Goal: Transaction & Acquisition: Purchase product/service

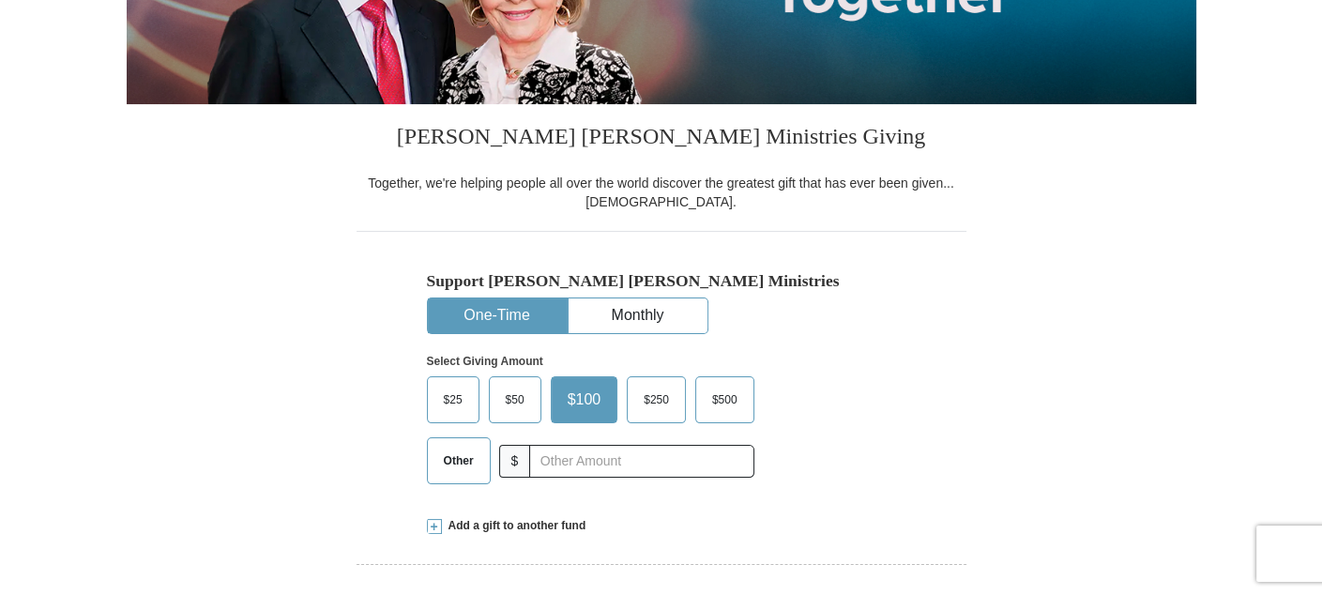
scroll to position [375, 0]
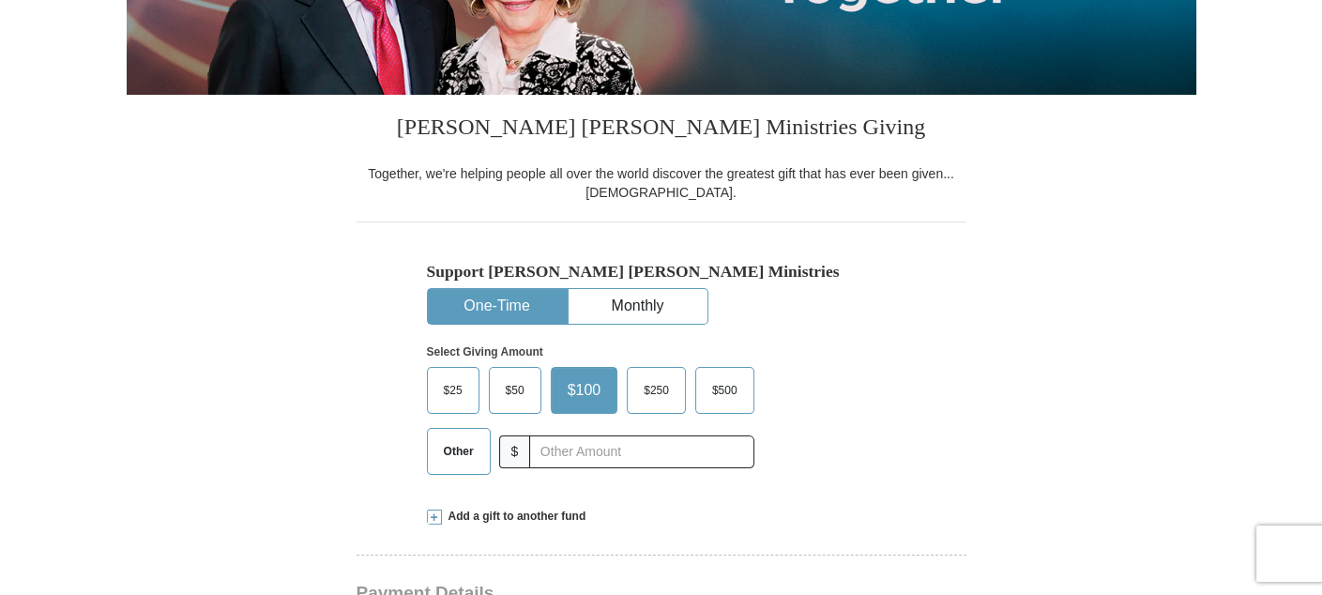
click at [449, 456] on span "Other" at bounding box center [459, 451] width 49 height 28
click at [0, 0] on input "Other" at bounding box center [0, 0] width 0 height 0
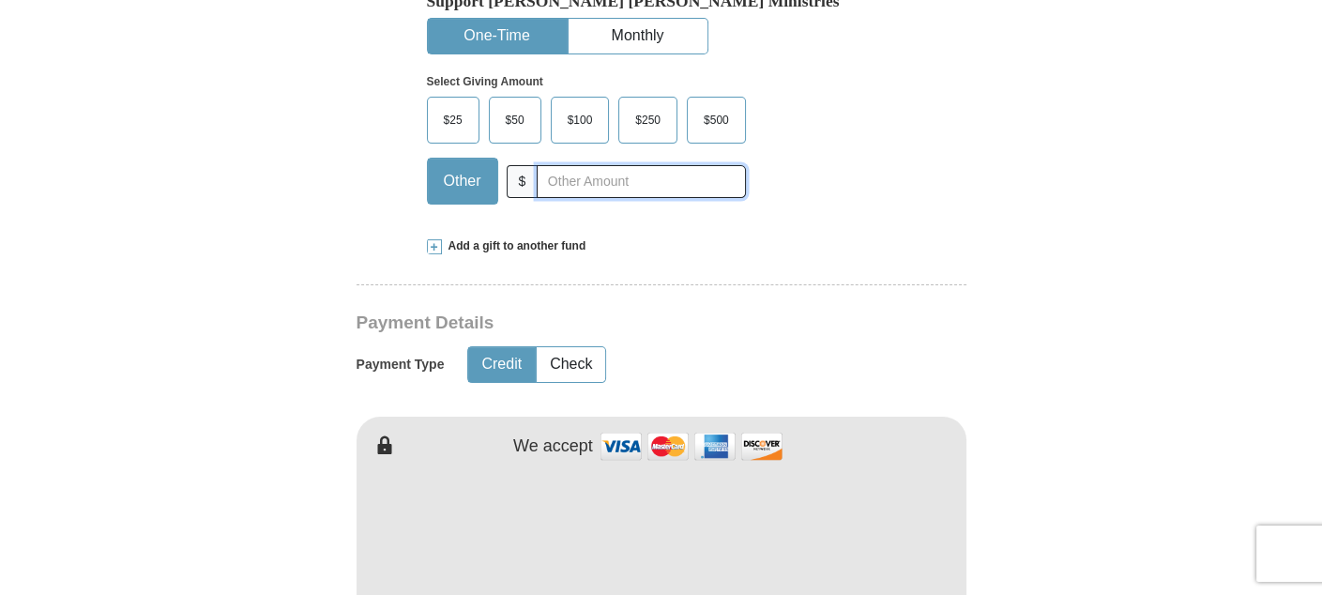
scroll to position [657, 0]
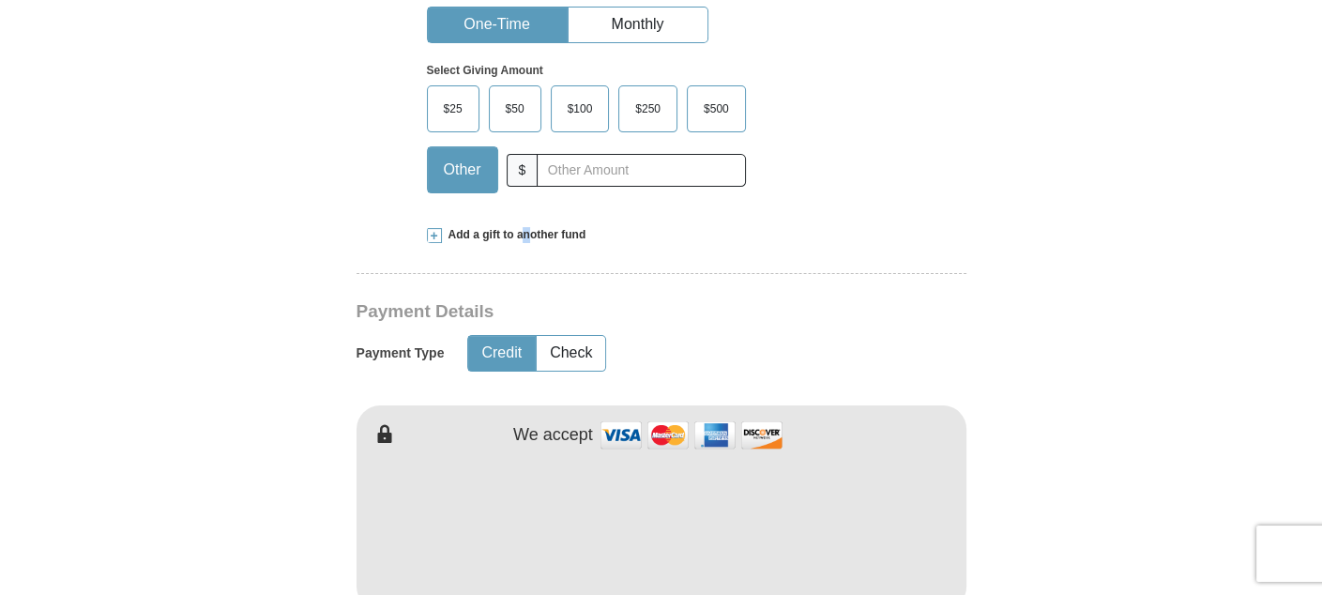
drag, startPoint x: 526, startPoint y: 211, endPoint x: 515, endPoint y: 221, distance: 14.7
click at [498, 237] on span "Add a gift to another fund" at bounding box center [514, 235] width 145 height 16
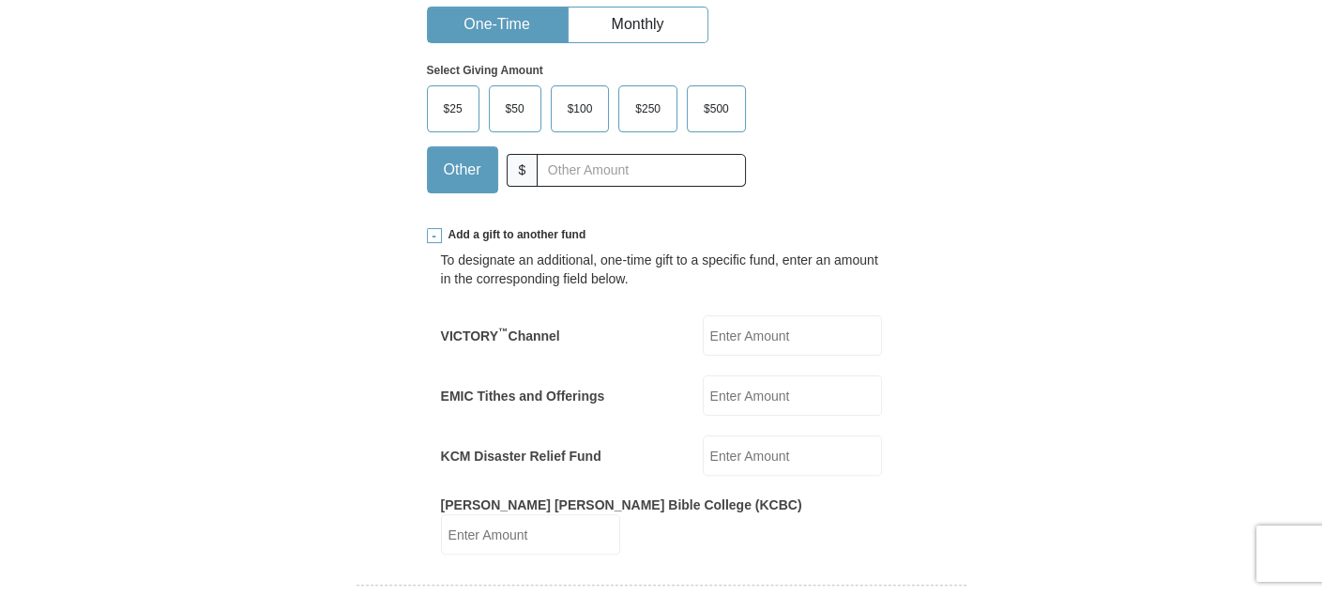
click at [726, 391] on input "EMIC Tithes and Offerings" at bounding box center [792, 395] width 179 height 40
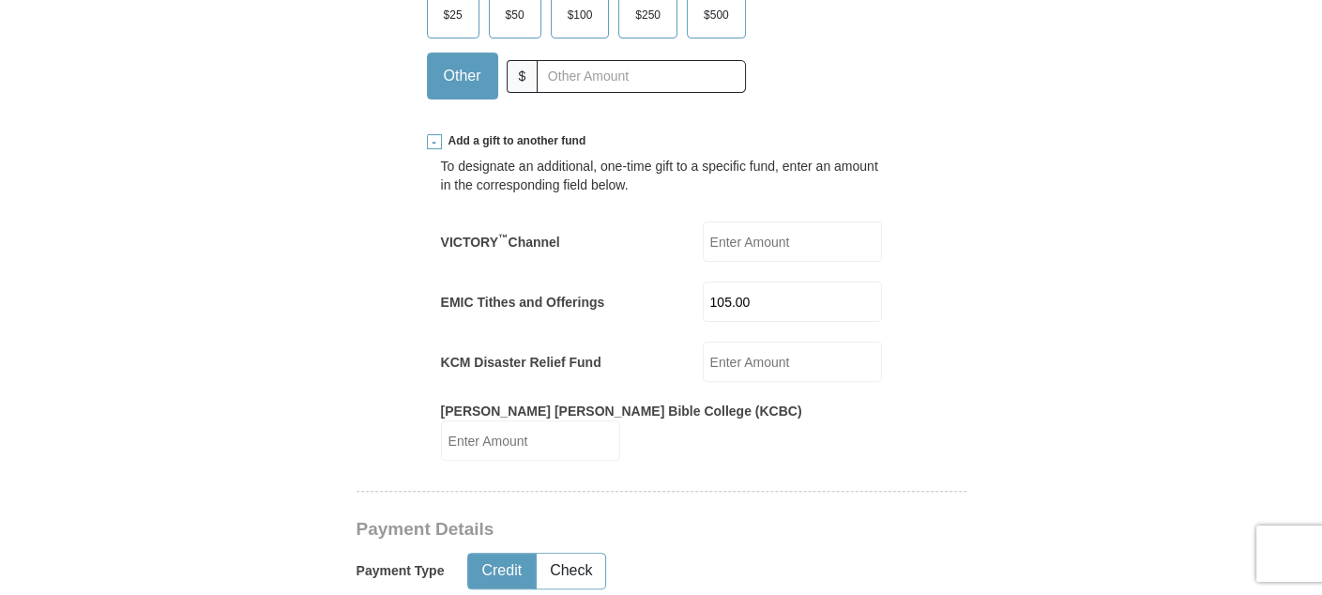
type input "105.00"
click at [715, 237] on input "VICTORY ™ Channel" at bounding box center [792, 241] width 179 height 40
type input "53"
click at [620, 422] on input "[PERSON_NAME] [PERSON_NAME] Bible College (KCBC)" at bounding box center [530, 440] width 179 height 40
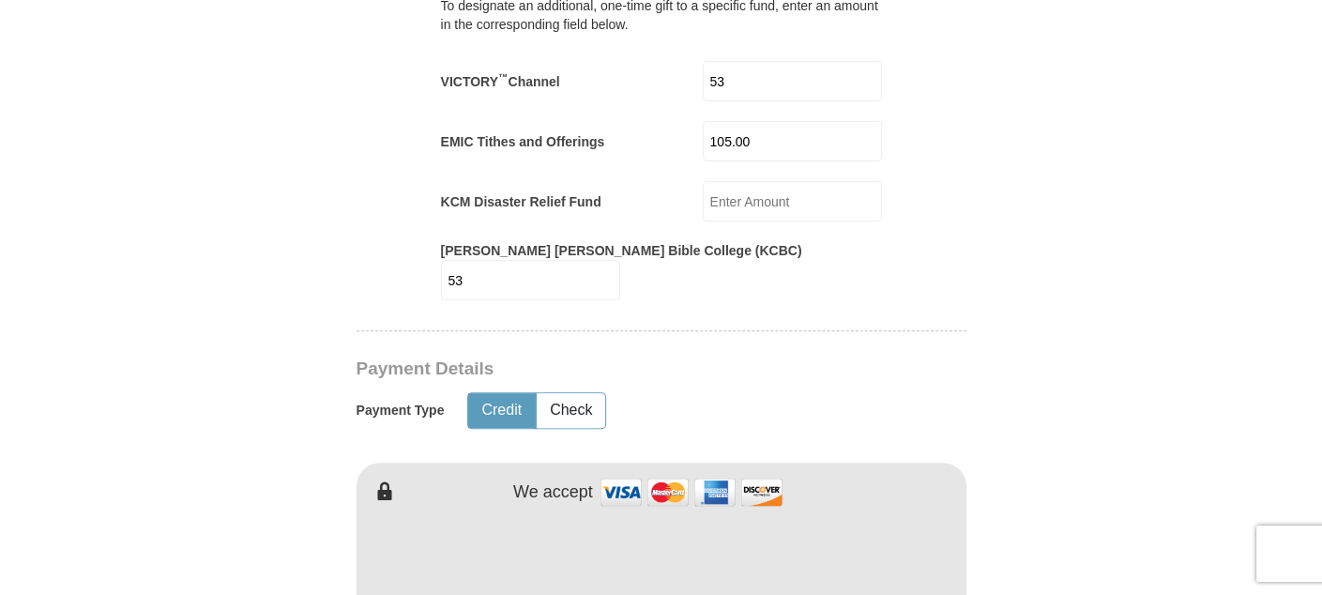
scroll to position [938, 0]
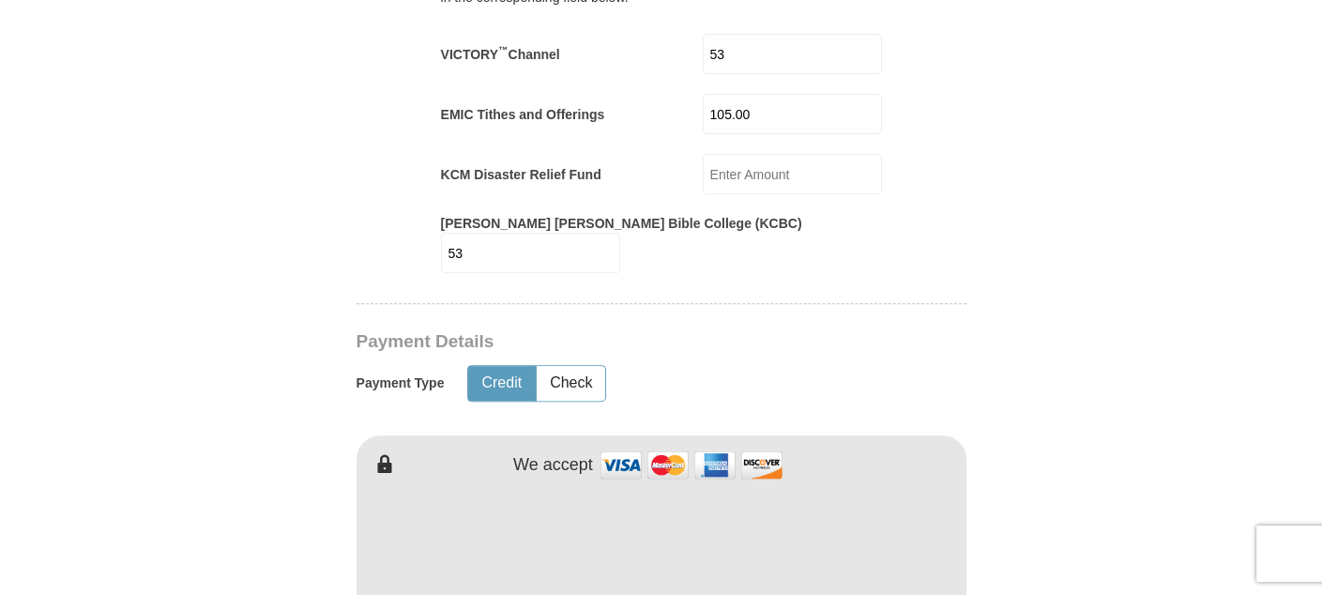
type input "53"
click at [497, 366] on button "Credit" at bounding box center [501, 383] width 67 height 35
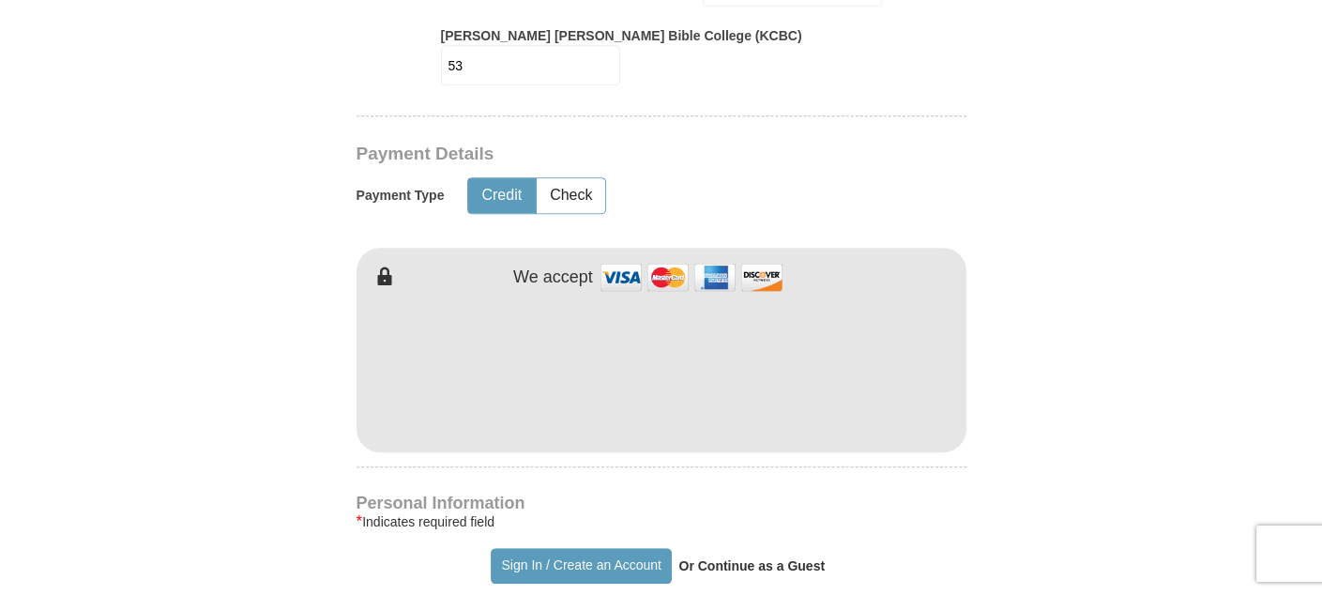
type input "Bony"
type input "Rice"
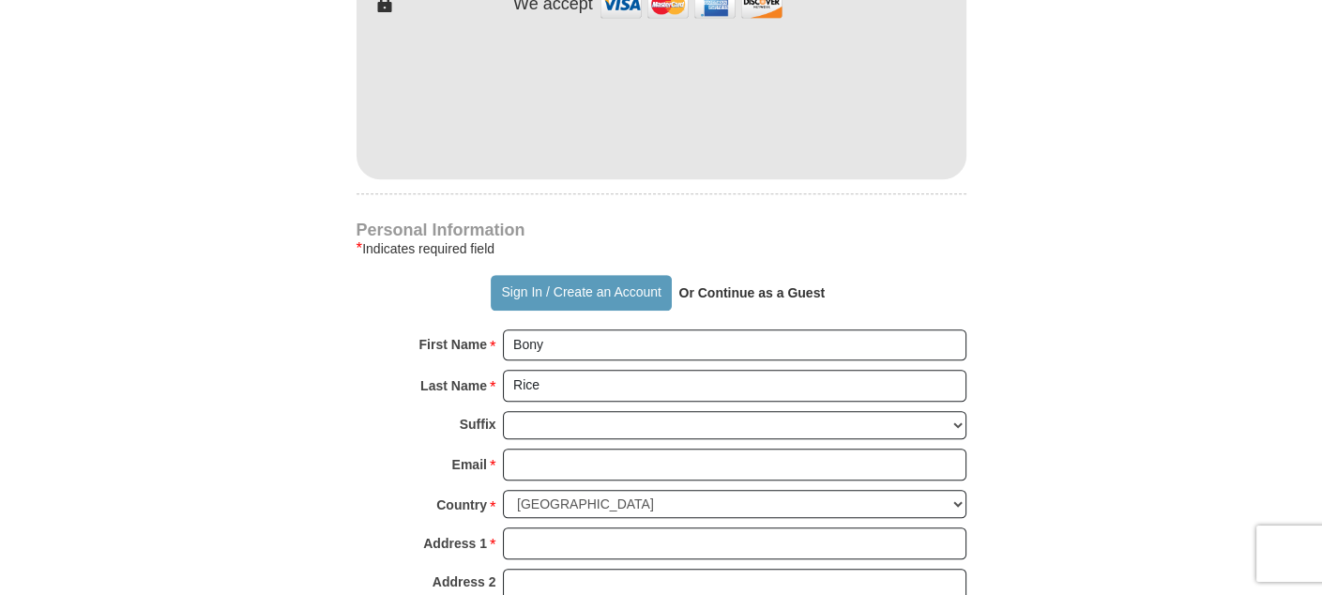
scroll to position [1408, 0]
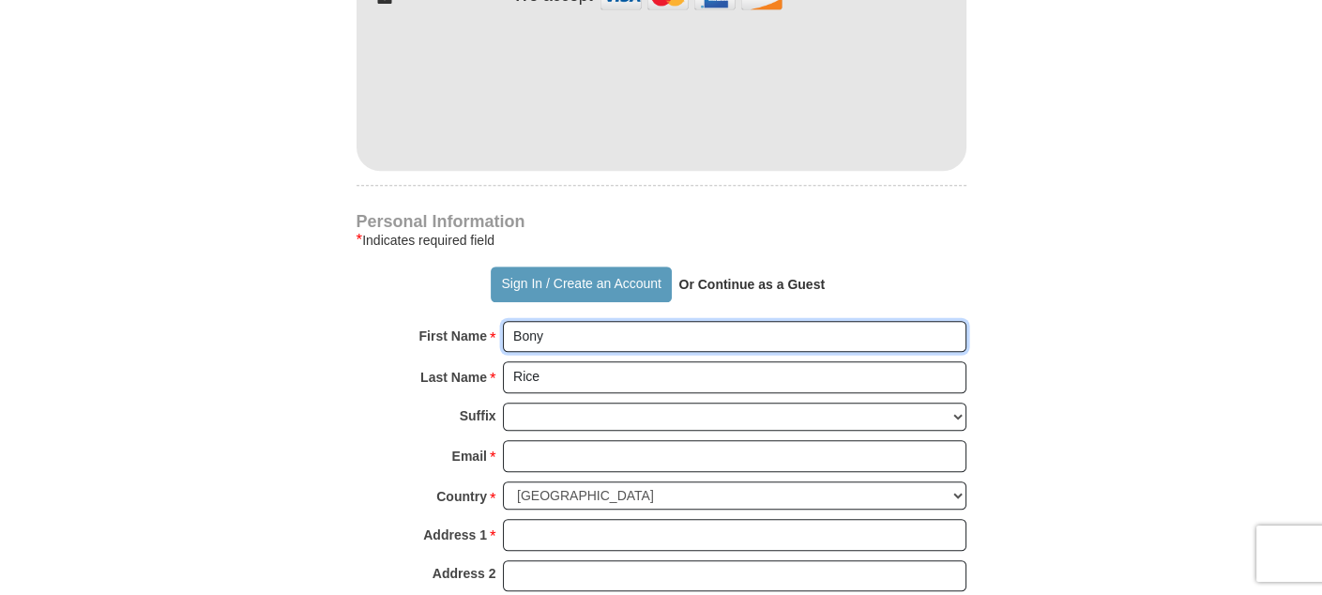
click at [538, 321] on input "Bony" at bounding box center [735, 337] width 464 height 32
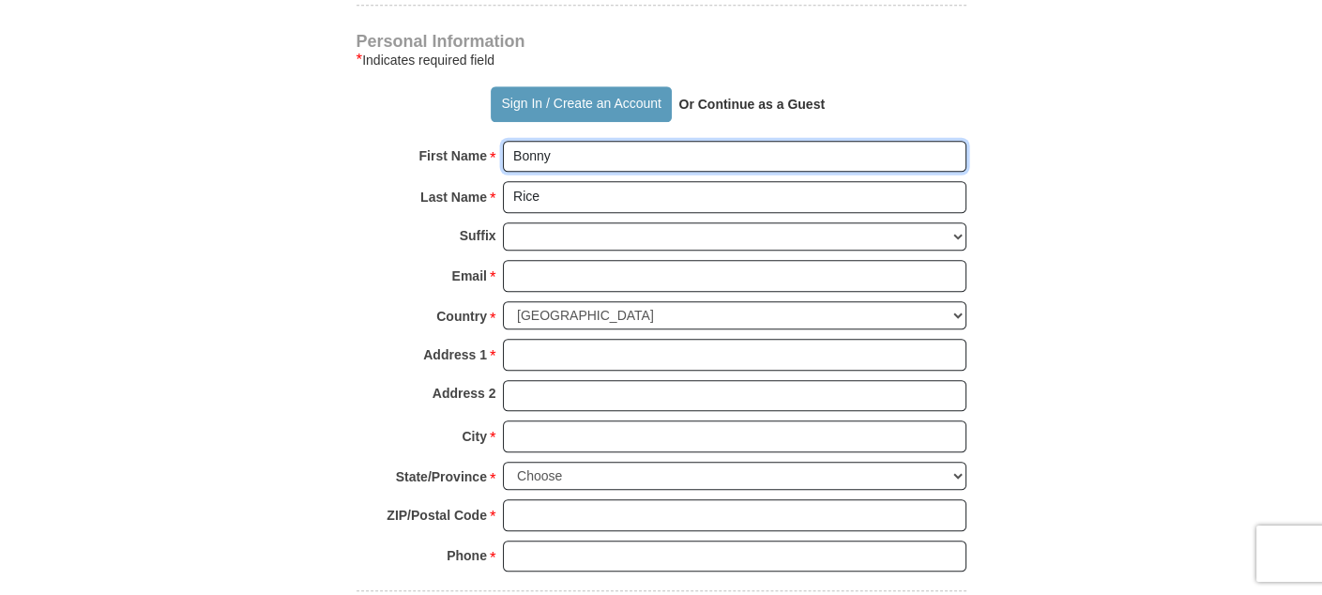
scroll to position [1595, 0]
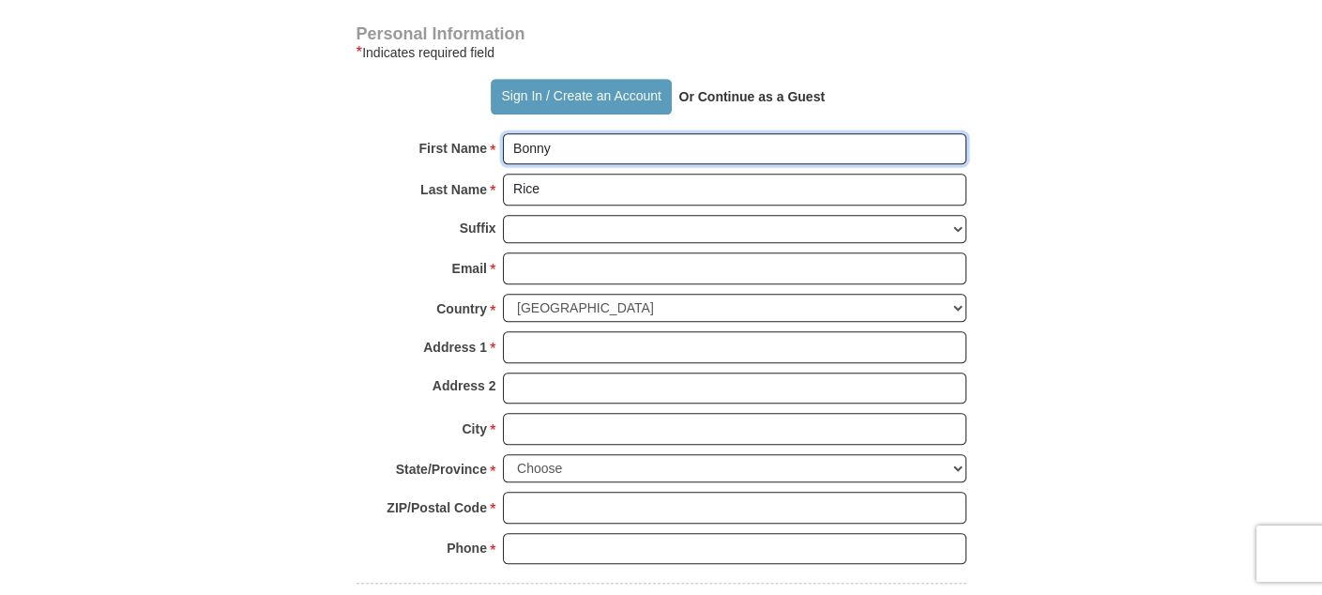
type input "Bonny"
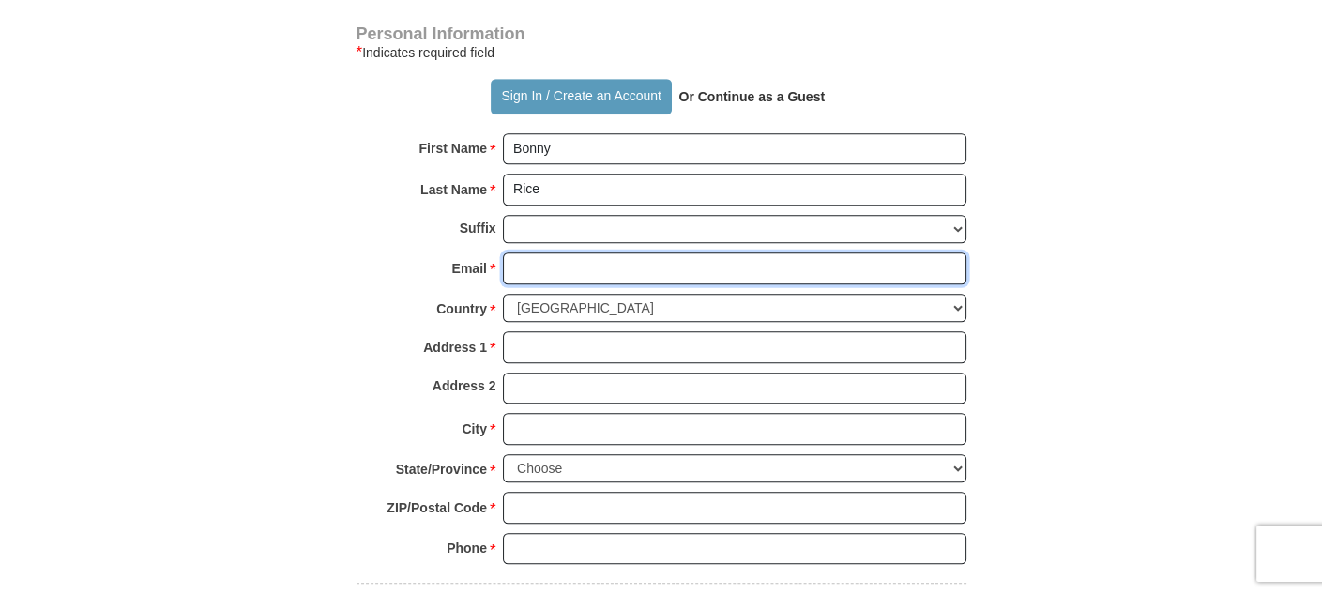
click at [515, 252] on input "Email *" at bounding box center [735, 268] width 464 height 32
type input "[EMAIL_ADDRESS][DOMAIN_NAME]"
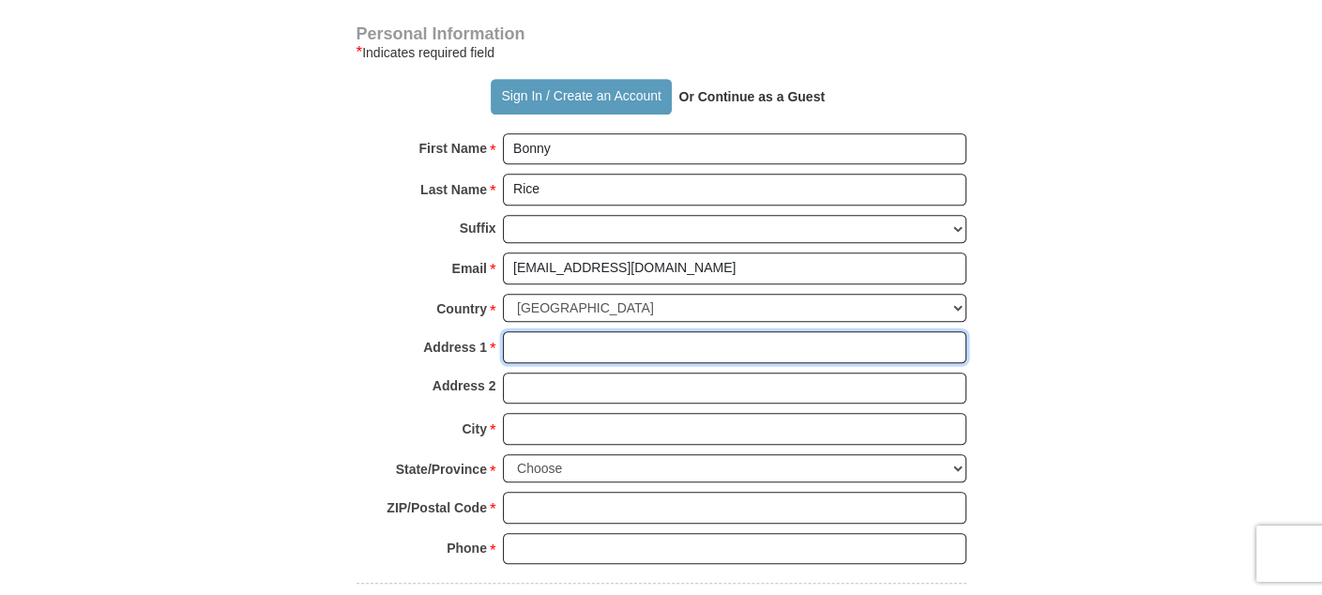
type input "1753 [GEOGRAPHIC_DATA]"
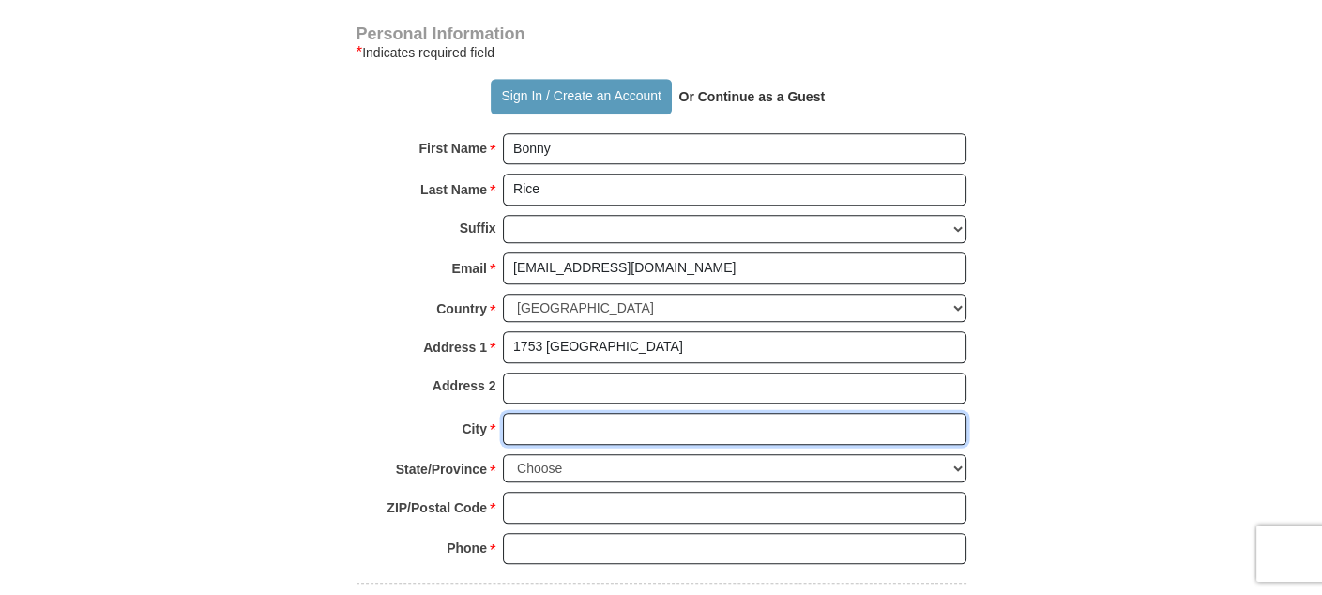
type input "CLEARLAKE OAKS"
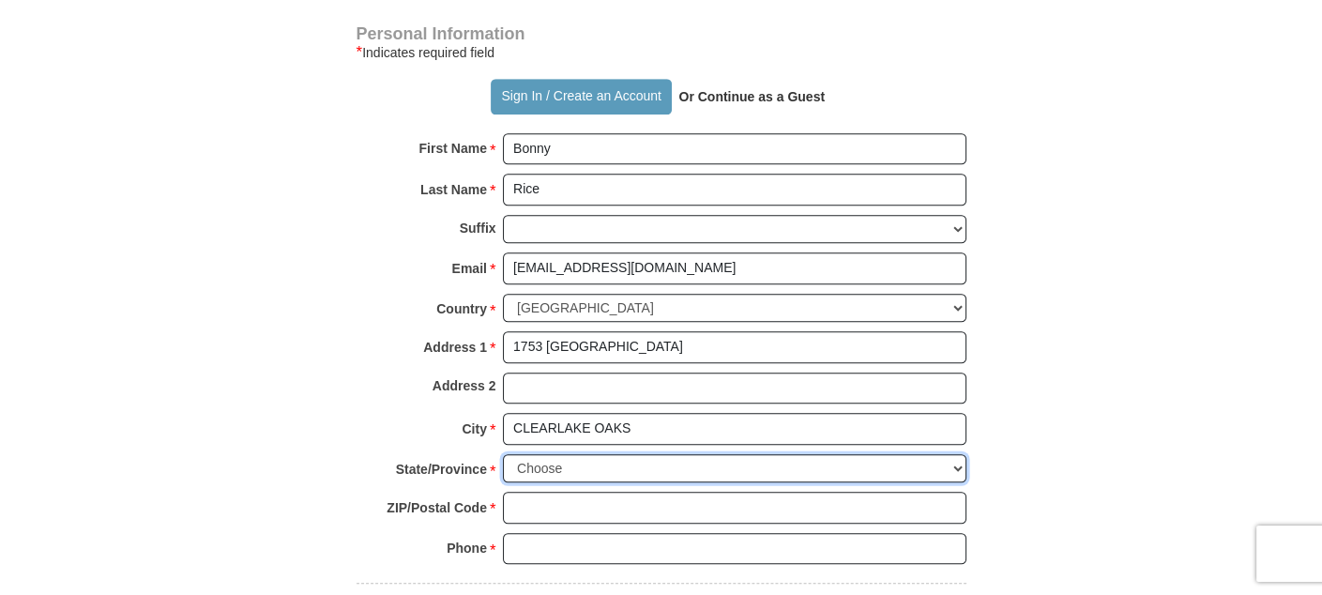
select select "CA"
type input "95423"
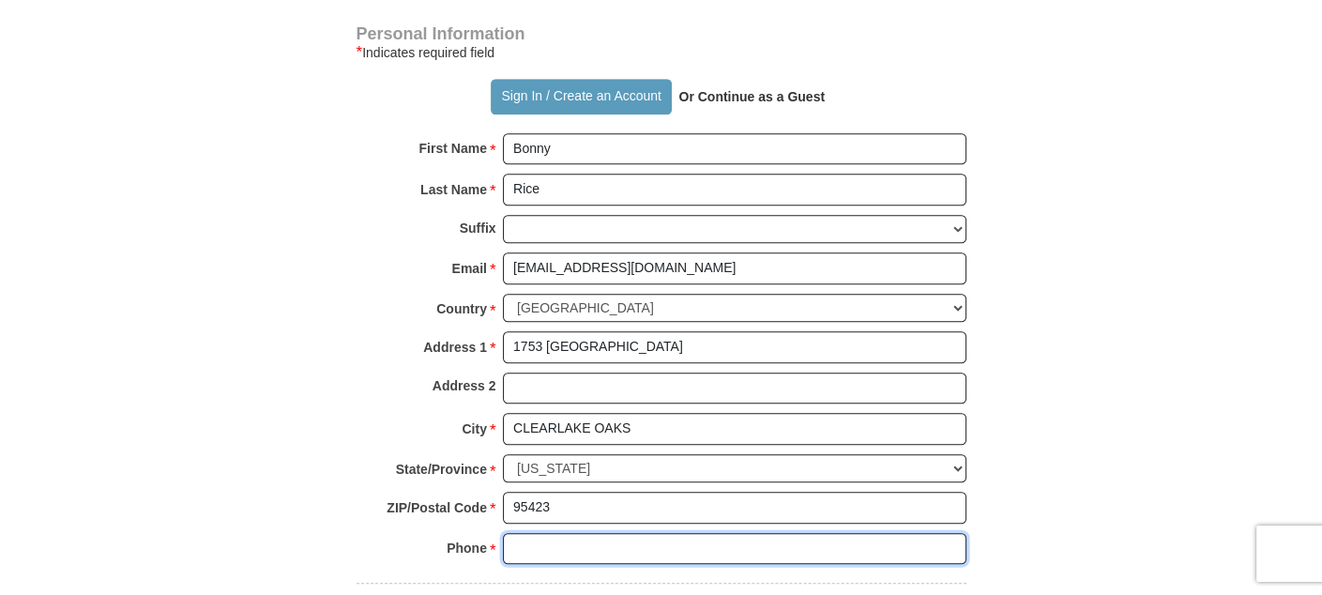
type input "7078506799"
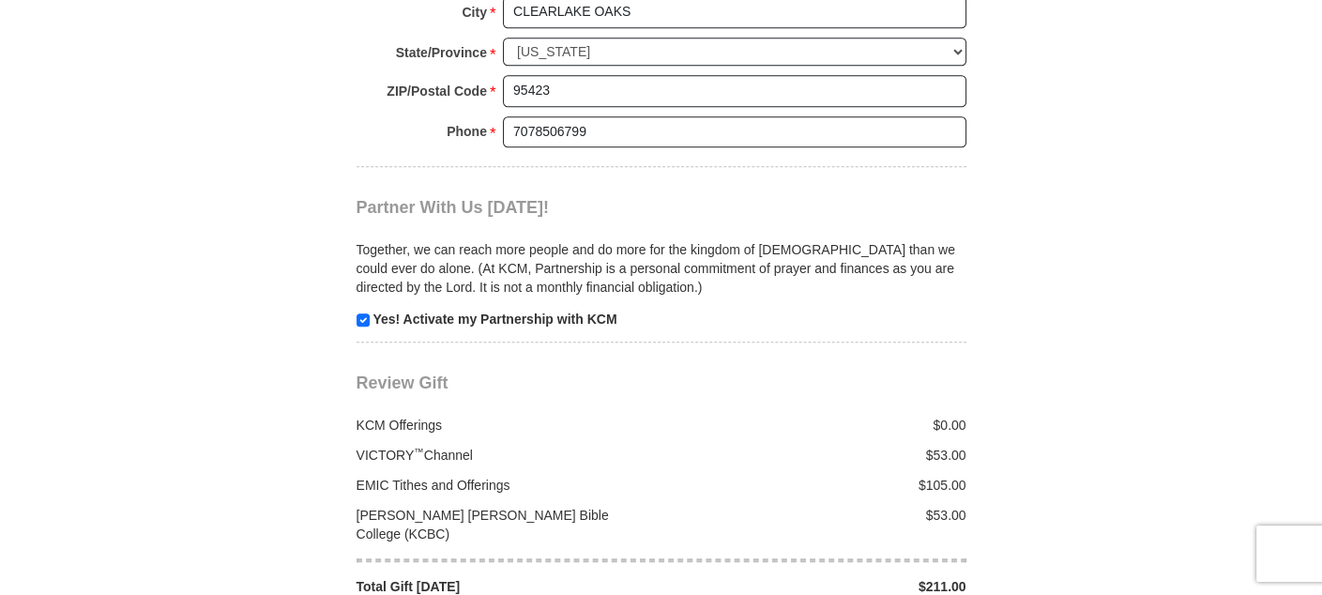
scroll to position [2065, 0]
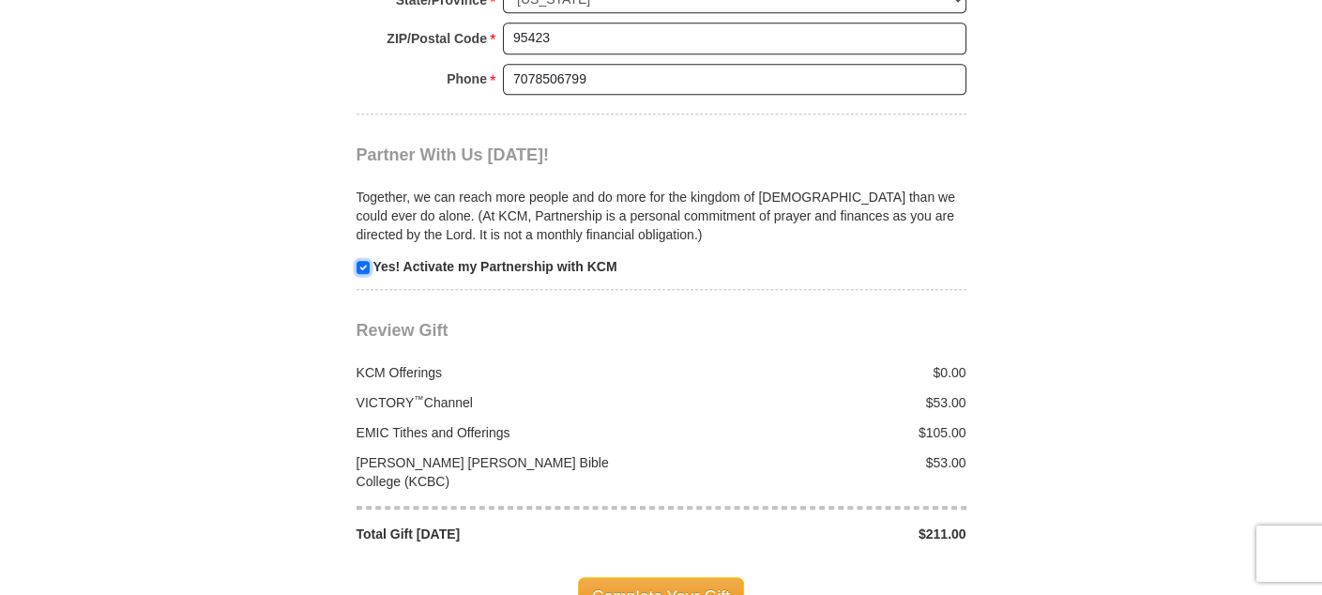
click at [369, 257] on p "Yes! Activate my Partnership with KCM" at bounding box center [662, 266] width 610 height 19
click at [359, 261] on input "checkbox" at bounding box center [363, 267] width 13 height 13
checkbox input "false"
click at [647, 577] on span "Complete Your Gift" at bounding box center [661, 596] width 166 height 39
